Goal: Information Seeking & Learning: Learn about a topic

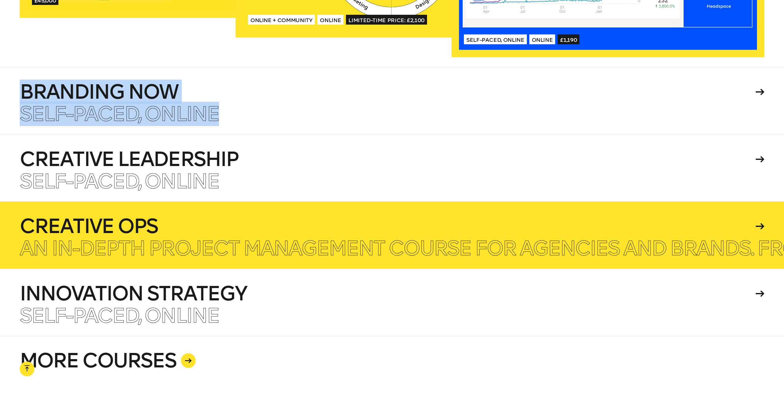
scroll to position [1795, 0]
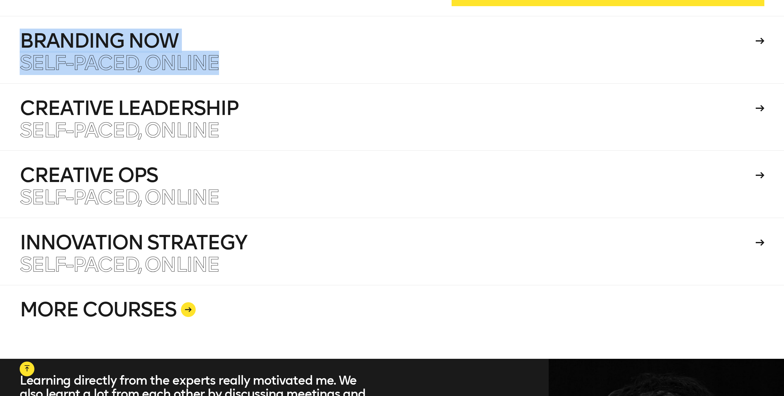
click at [196, 297] on link "MORE COURSES" at bounding box center [392, 322] width 745 height 74
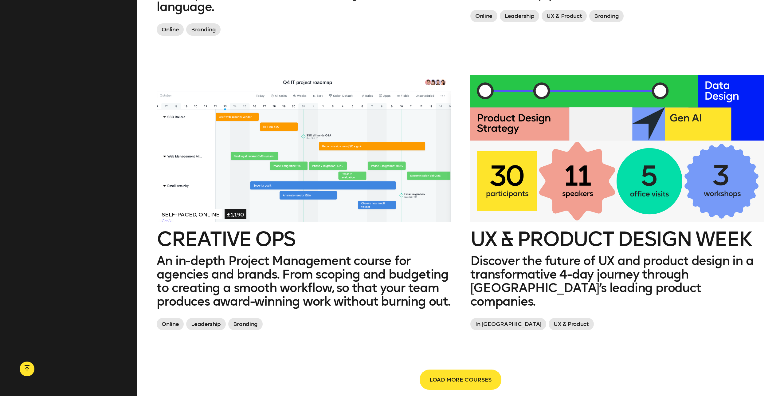
scroll to position [1250, 0]
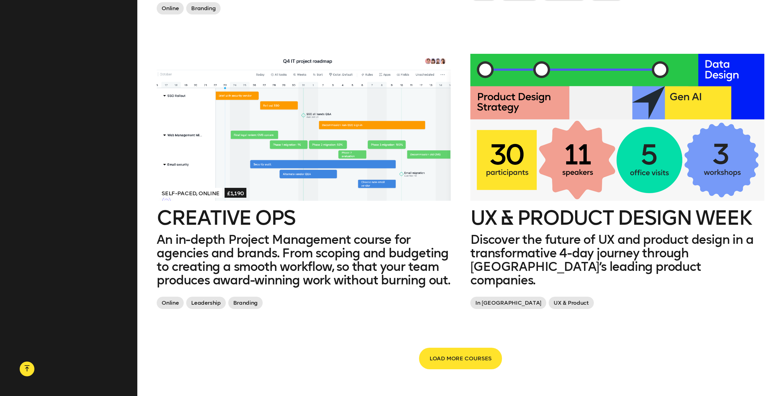
click at [449, 353] on span "LOAD MORE COURSES" at bounding box center [461, 359] width 62 height 12
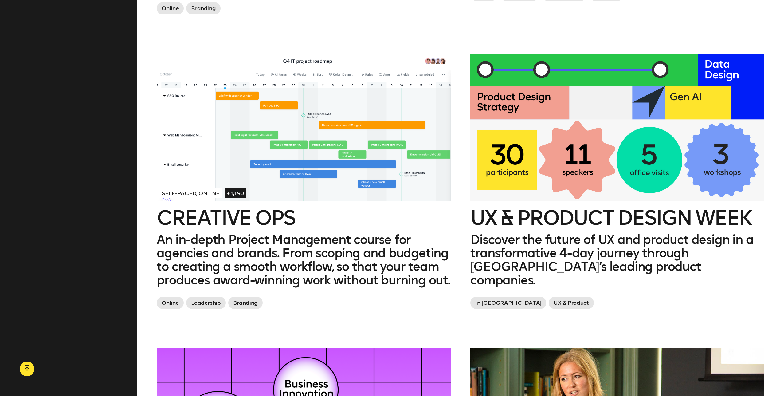
click at [297, 156] on div at bounding box center [304, 127] width 294 height 147
click at [398, 163] on div at bounding box center [304, 127] width 294 height 147
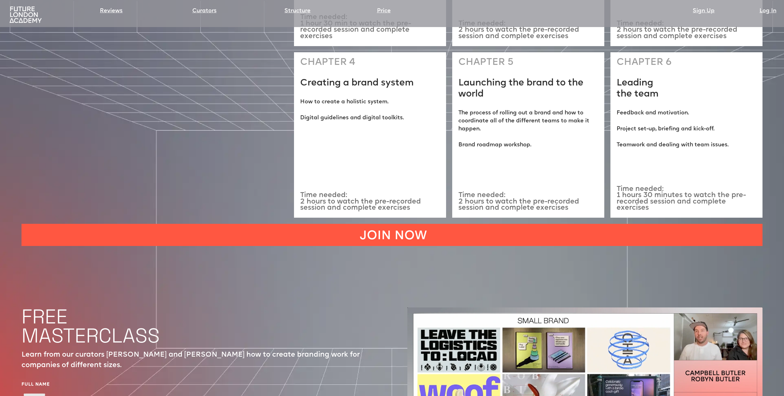
scroll to position [2355, 0]
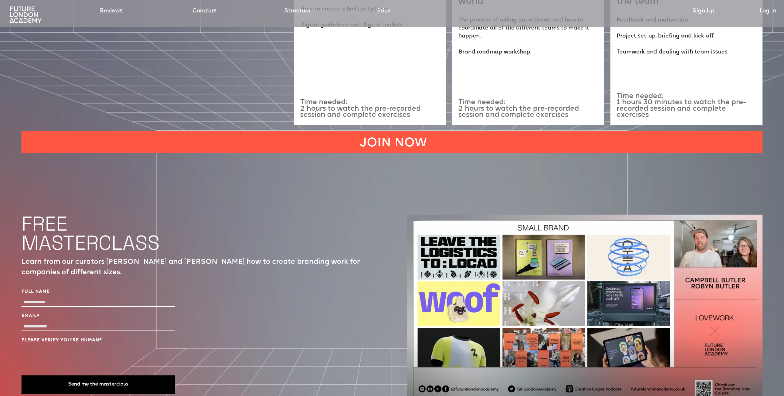
click at [418, 377] on img at bounding box center [585, 314] width 355 height 198
click at [417, 373] on img at bounding box center [585, 314] width 355 height 198
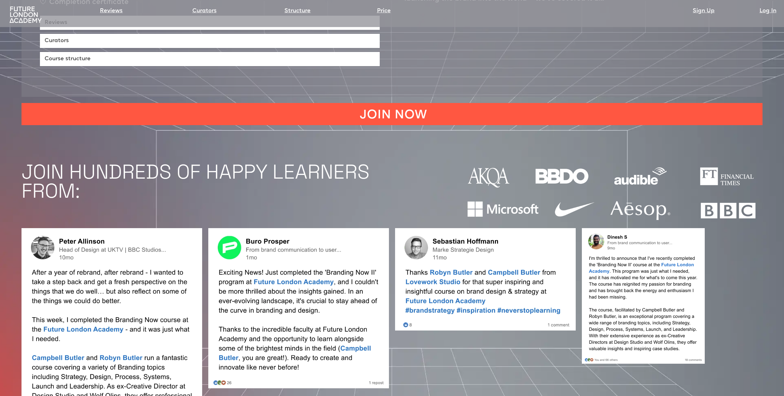
scroll to position [377, 0]
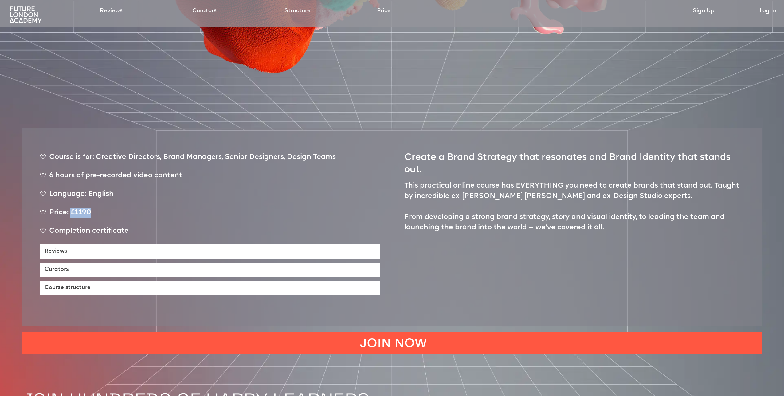
drag, startPoint x: 93, startPoint y: 176, endPoint x: 69, endPoint y: 176, distance: 23.1
click at [69, 207] on div "Price: £1190" at bounding box center [188, 214] width 296 height 15
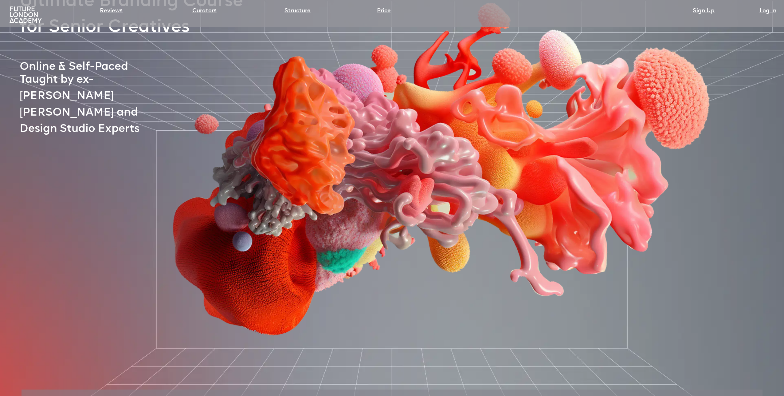
scroll to position [103, 0]
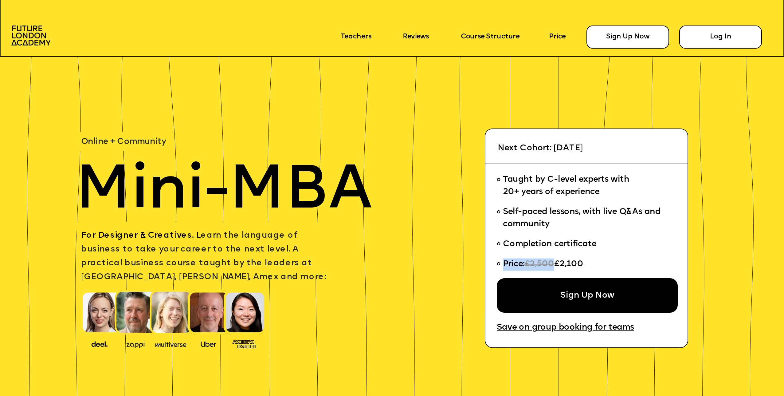
drag, startPoint x: 589, startPoint y: 259, endPoint x: 561, endPoint y: 262, distance: 28.7
click at [561, 262] on li "Price: £2,500 £2,100" at bounding box center [583, 267] width 173 height 24
click at [561, 262] on span "£2,100" at bounding box center [569, 264] width 29 height 8
click at [593, 265] on li "Price: £2,500 £2,100" at bounding box center [583, 267] width 173 height 24
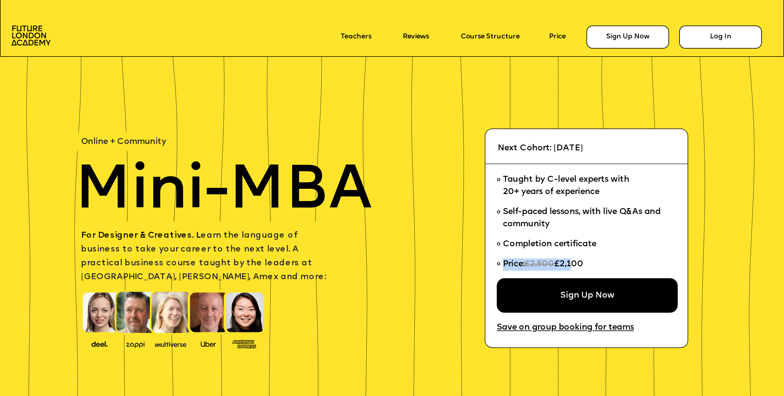
drag, startPoint x: 588, startPoint y: 262, endPoint x: 571, endPoint y: 262, distance: 16.6
click at [571, 262] on li "Price: £2,500 £2,100" at bounding box center [583, 267] width 173 height 24
click at [571, 262] on span "£2,100" at bounding box center [569, 264] width 29 height 8
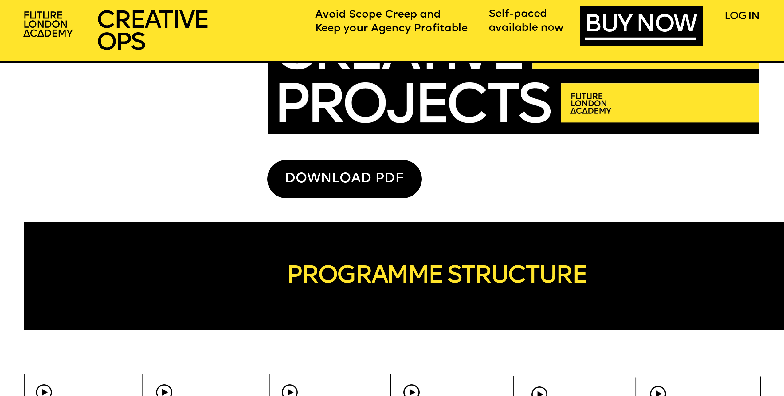
scroll to position [2914, 0]
